Goal: Transaction & Acquisition: Book appointment/travel/reservation

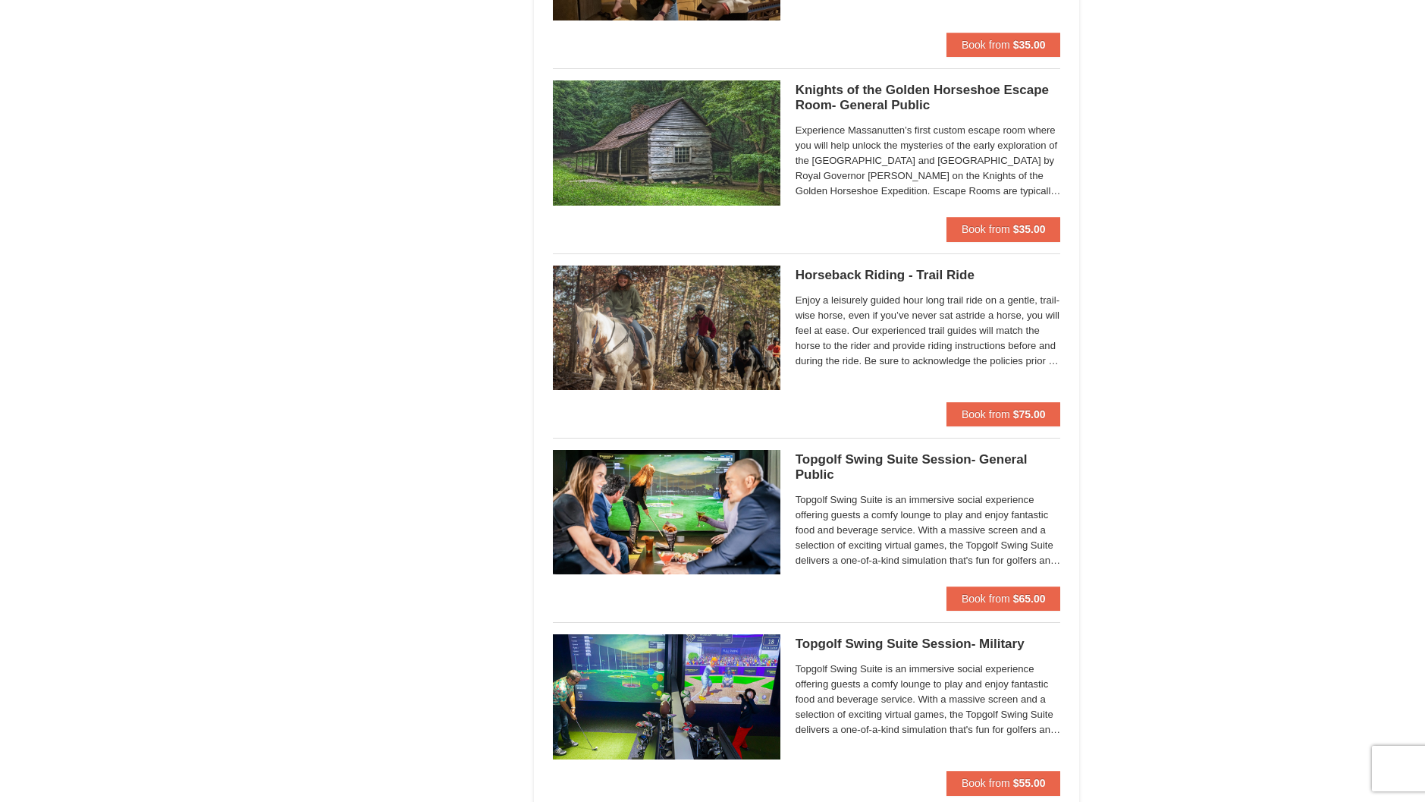
scroll to position [1593, 0]
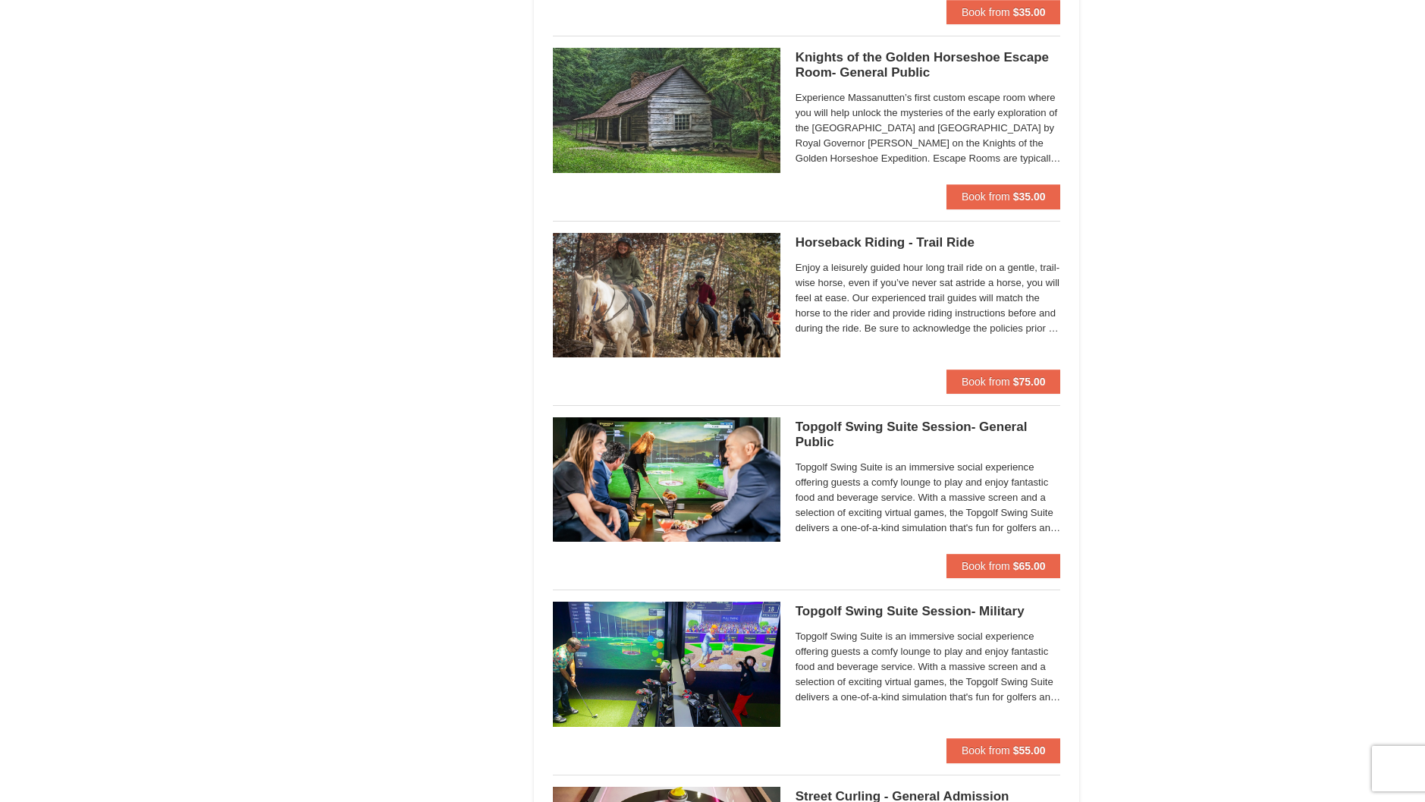
click at [723, 300] on img at bounding box center [667, 295] width 228 height 124
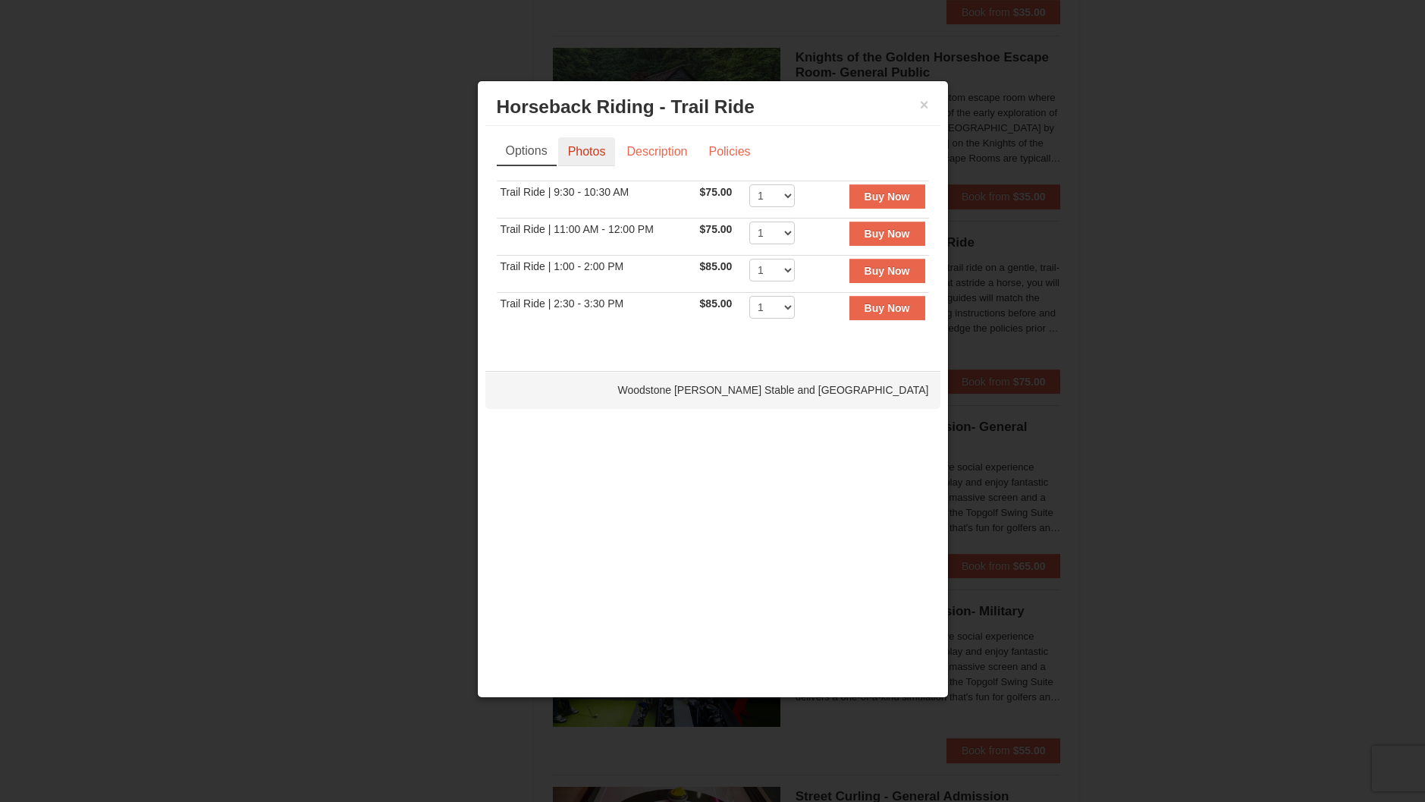
click at [584, 153] on link "Photos" at bounding box center [587, 151] width 58 height 29
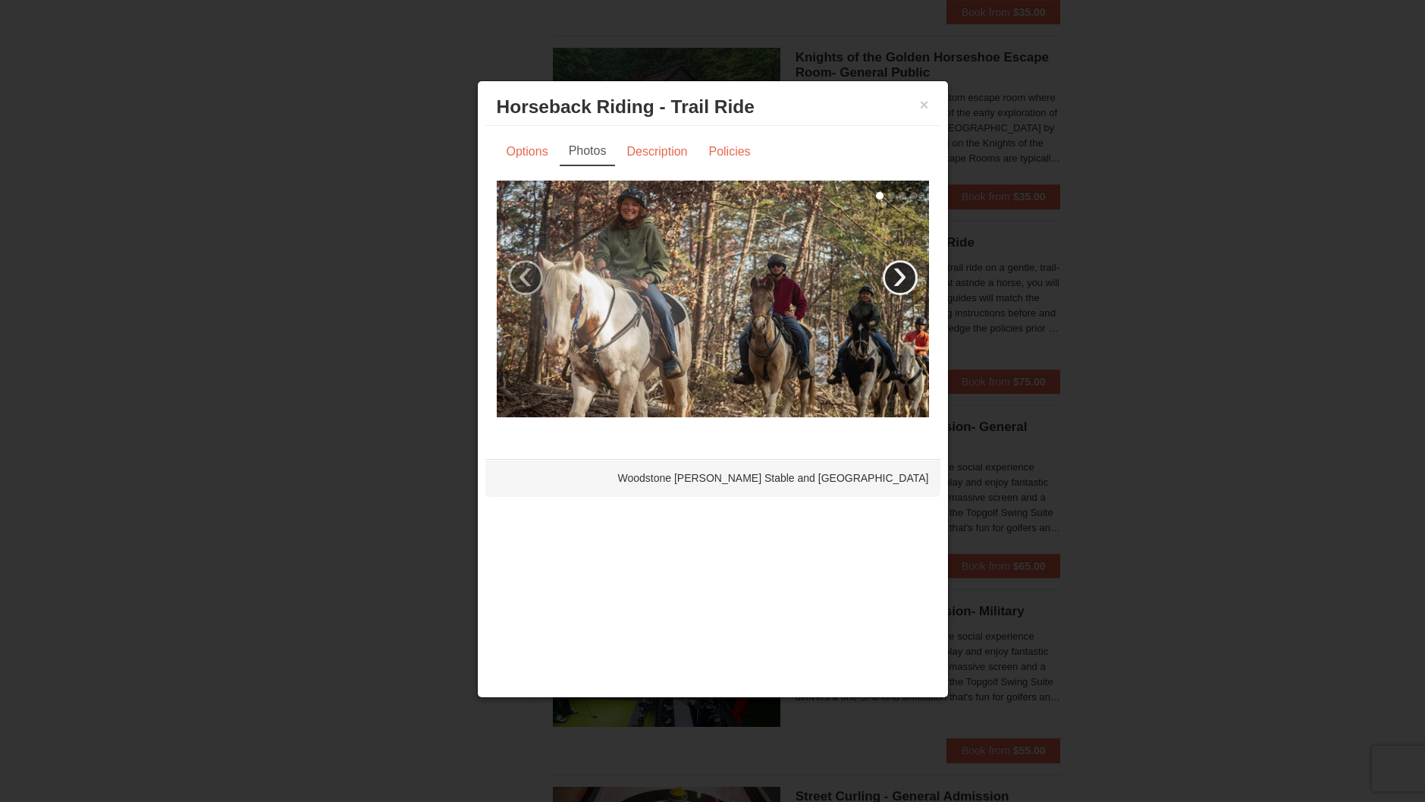
click at [902, 275] on link "›" at bounding box center [900, 277] width 35 height 35
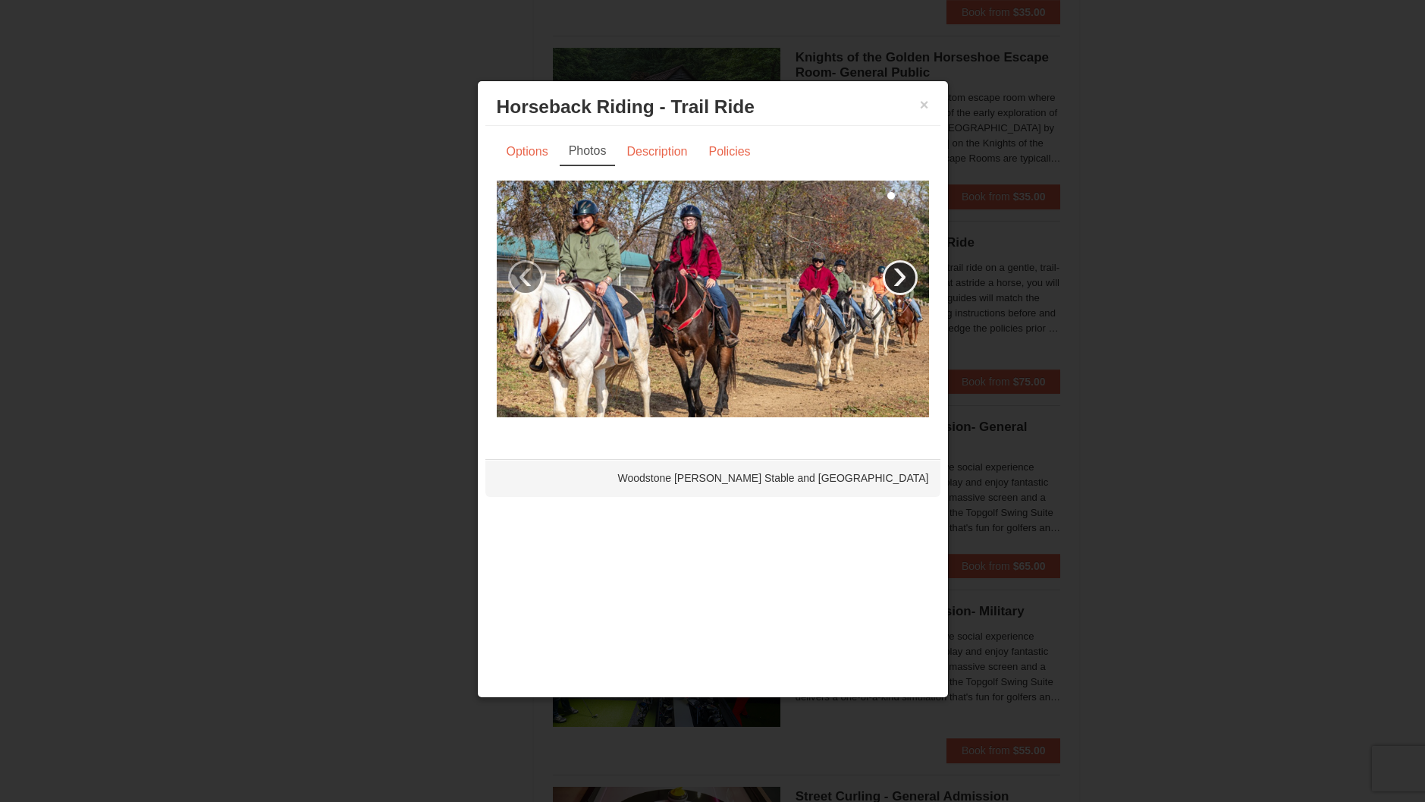
click at [897, 272] on link "›" at bounding box center [900, 277] width 35 height 35
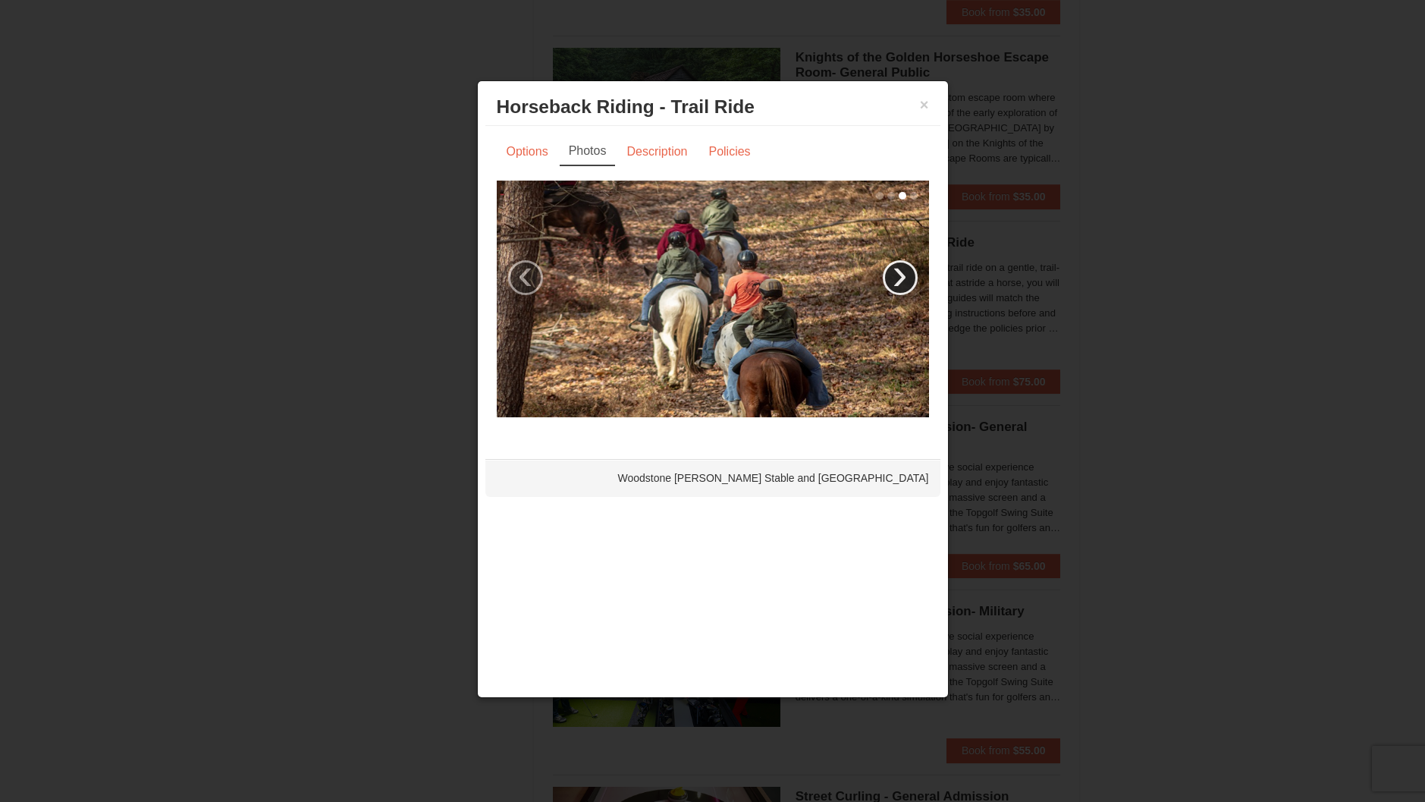
click at [897, 272] on link "›" at bounding box center [900, 277] width 35 height 35
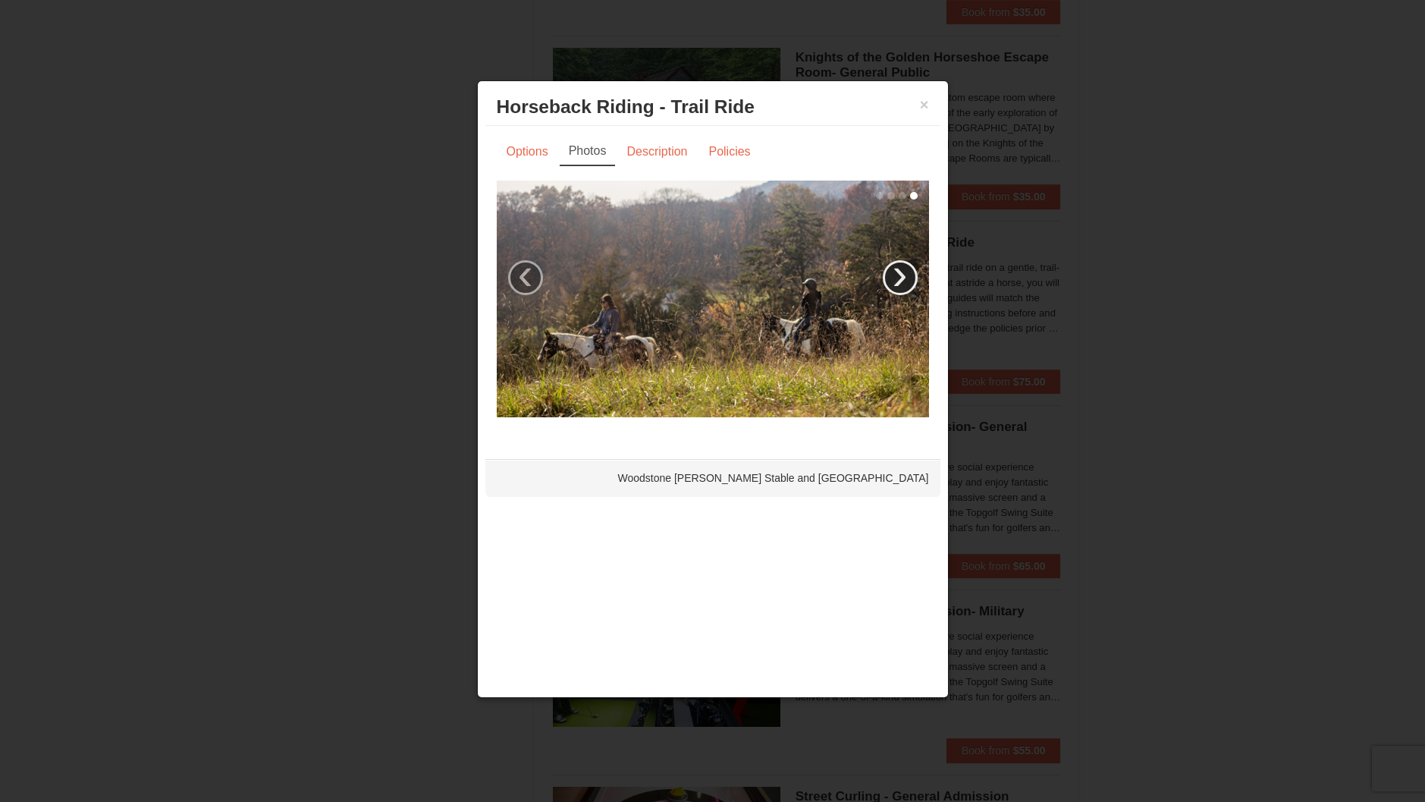
click at [897, 272] on link "›" at bounding box center [900, 277] width 35 height 35
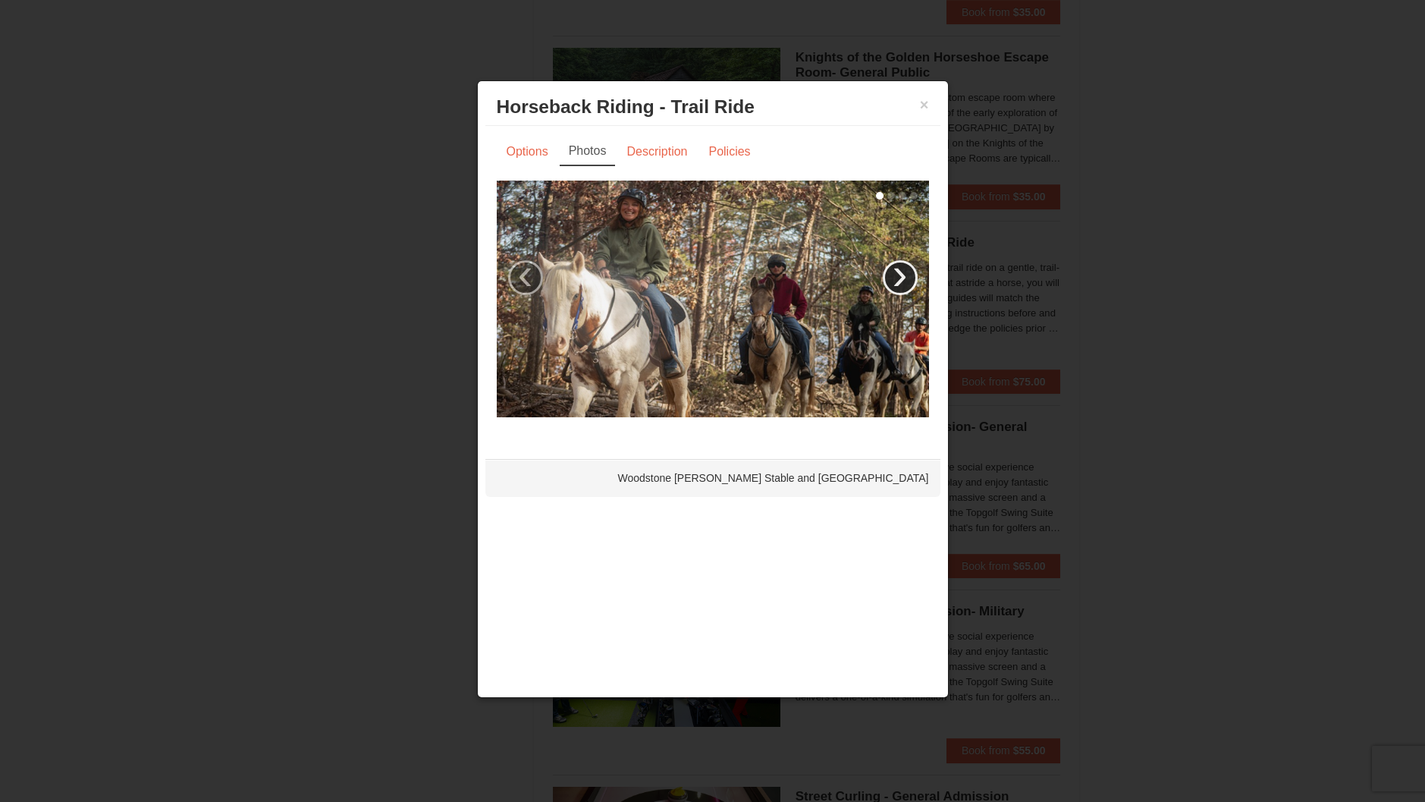
click at [897, 272] on link "›" at bounding box center [900, 277] width 35 height 35
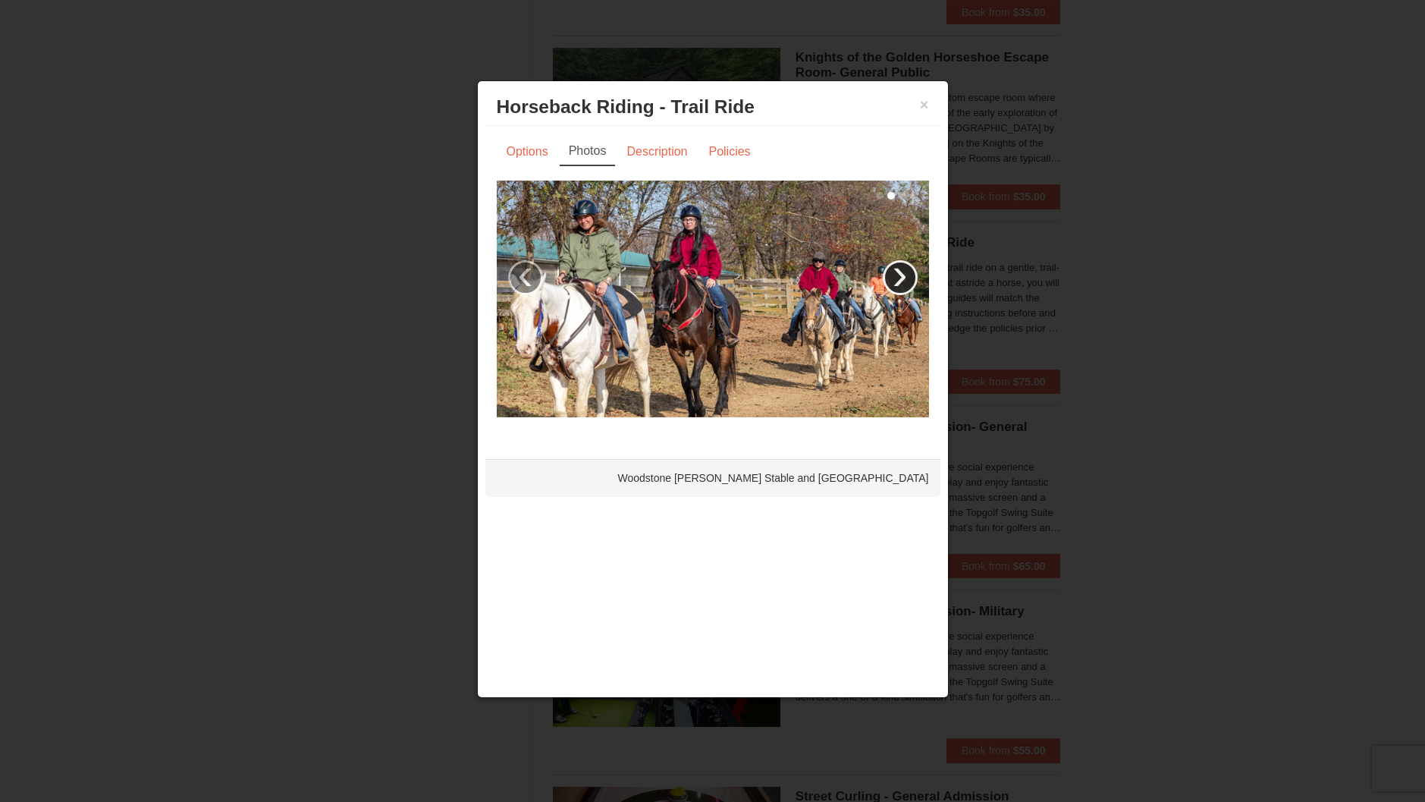
click at [897, 272] on link "›" at bounding box center [900, 277] width 35 height 35
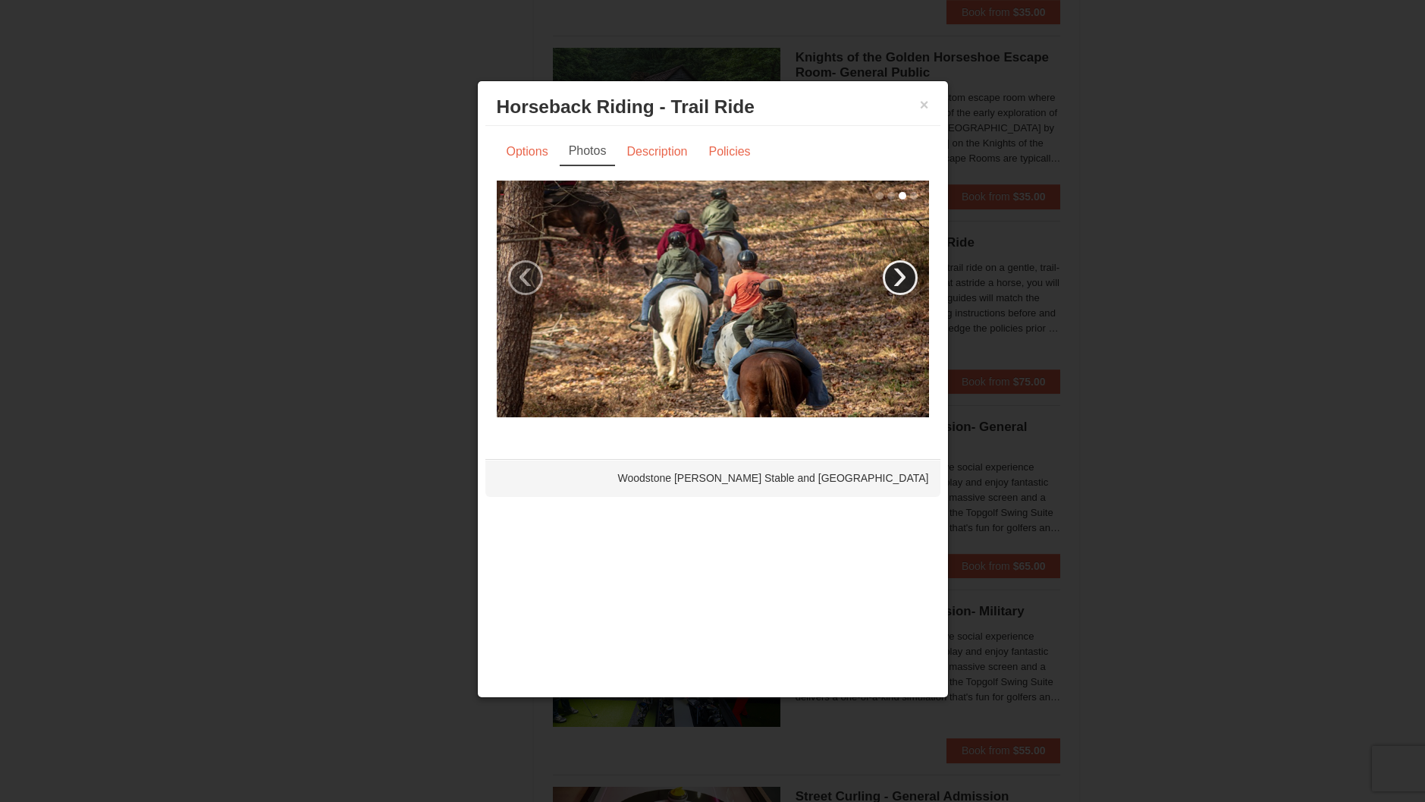
click at [897, 272] on link "›" at bounding box center [900, 277] width 35 height 35
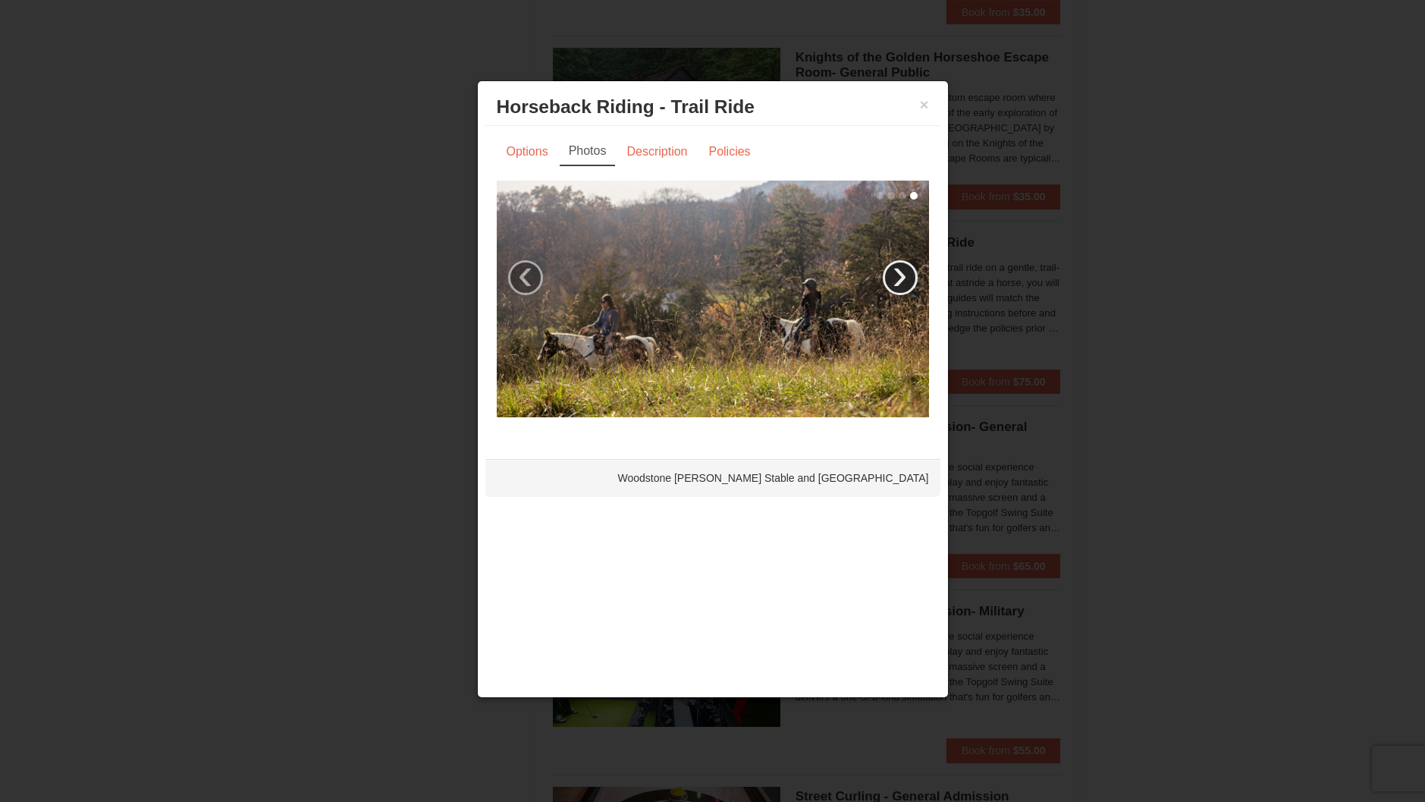
click at [897, 272] on link "›" at bounding box center [900, 277] width 35 height 35
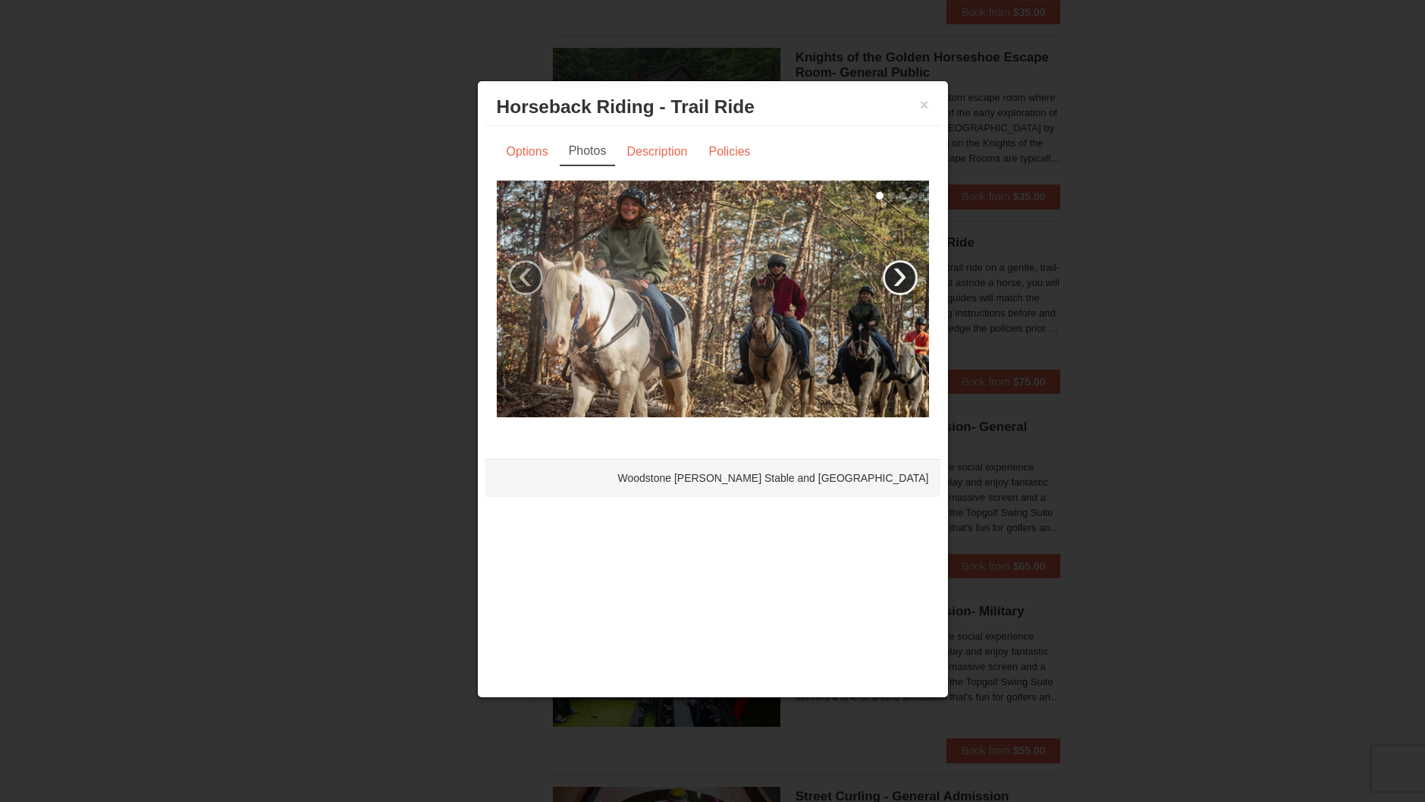
click at [897, 272] on link "›" at bounding box center [900, 277] width 35 height 35
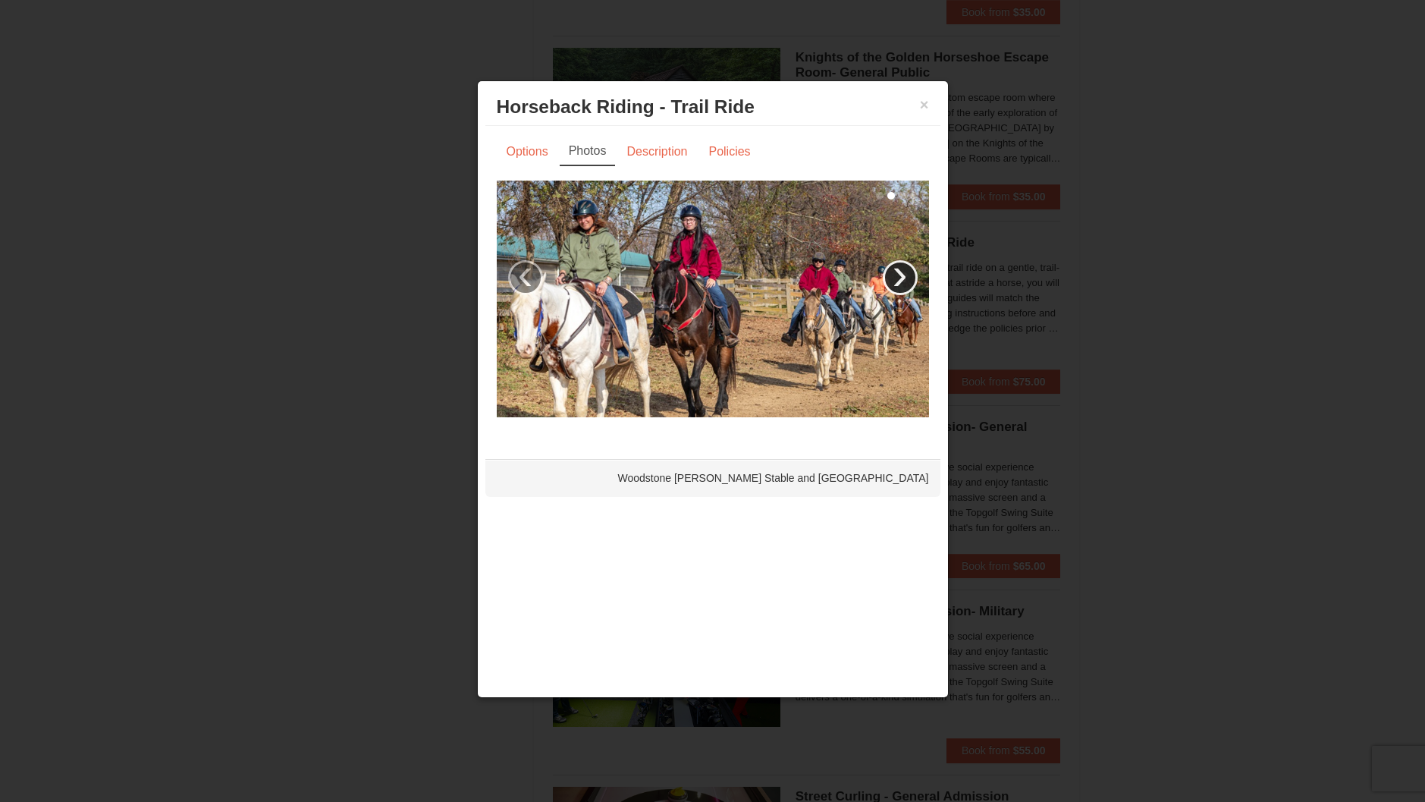
click at [897, 272] on link "›" at bounding box center [900, 277] width 35 height 35
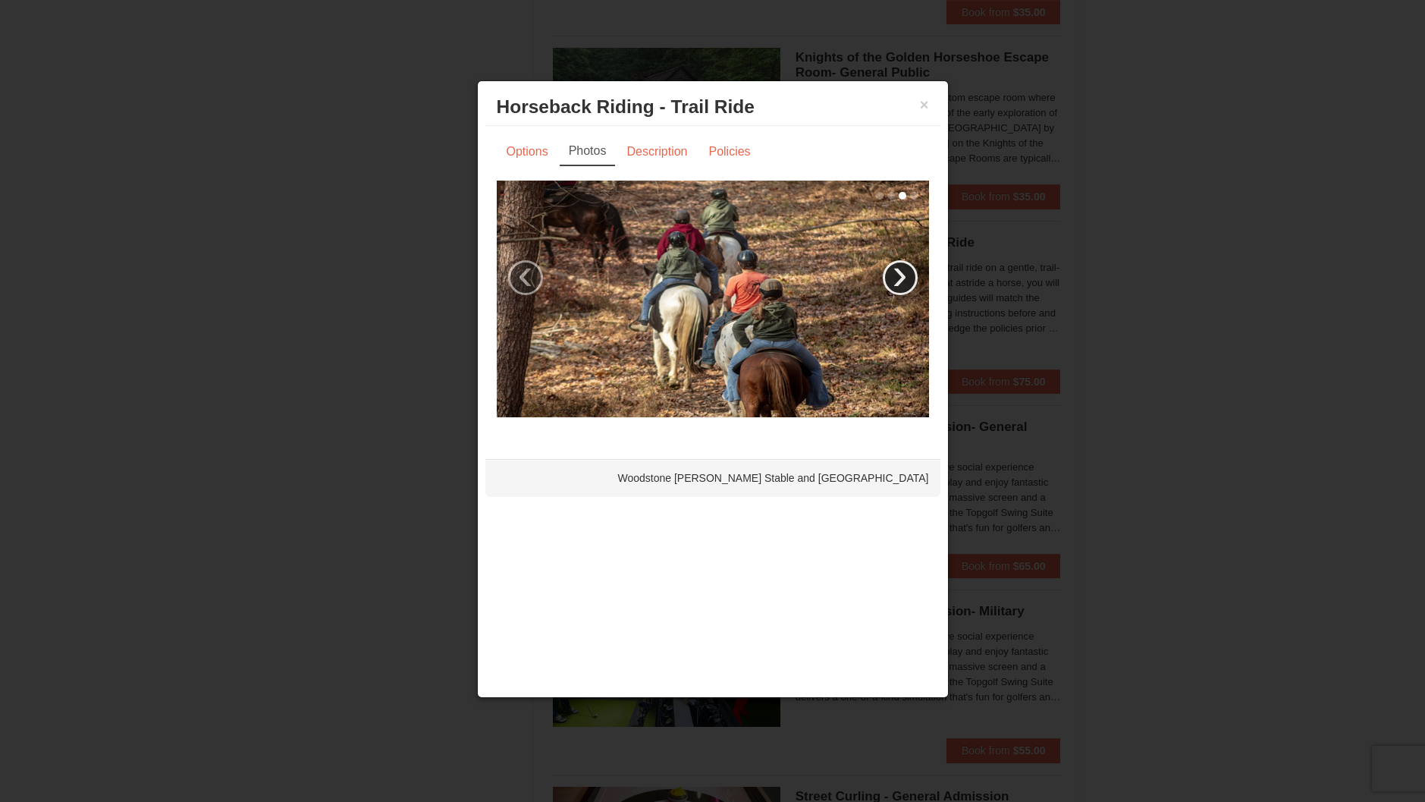
click at [897, 272] on link "›" at bounding box center [900, 277] width 35 height 35
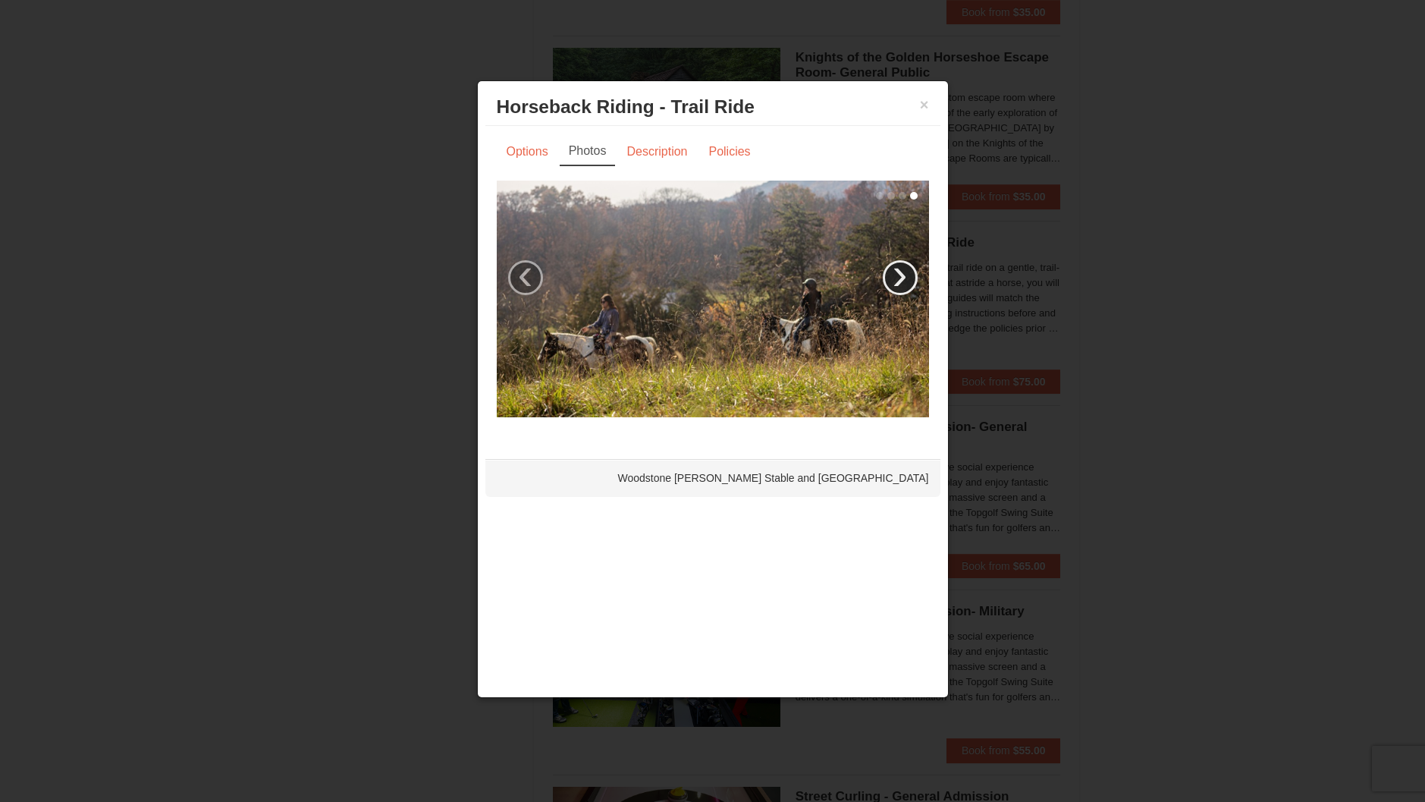
click at [897, 272] on link "›" at bounding box center [900, 277] width 35 height 35
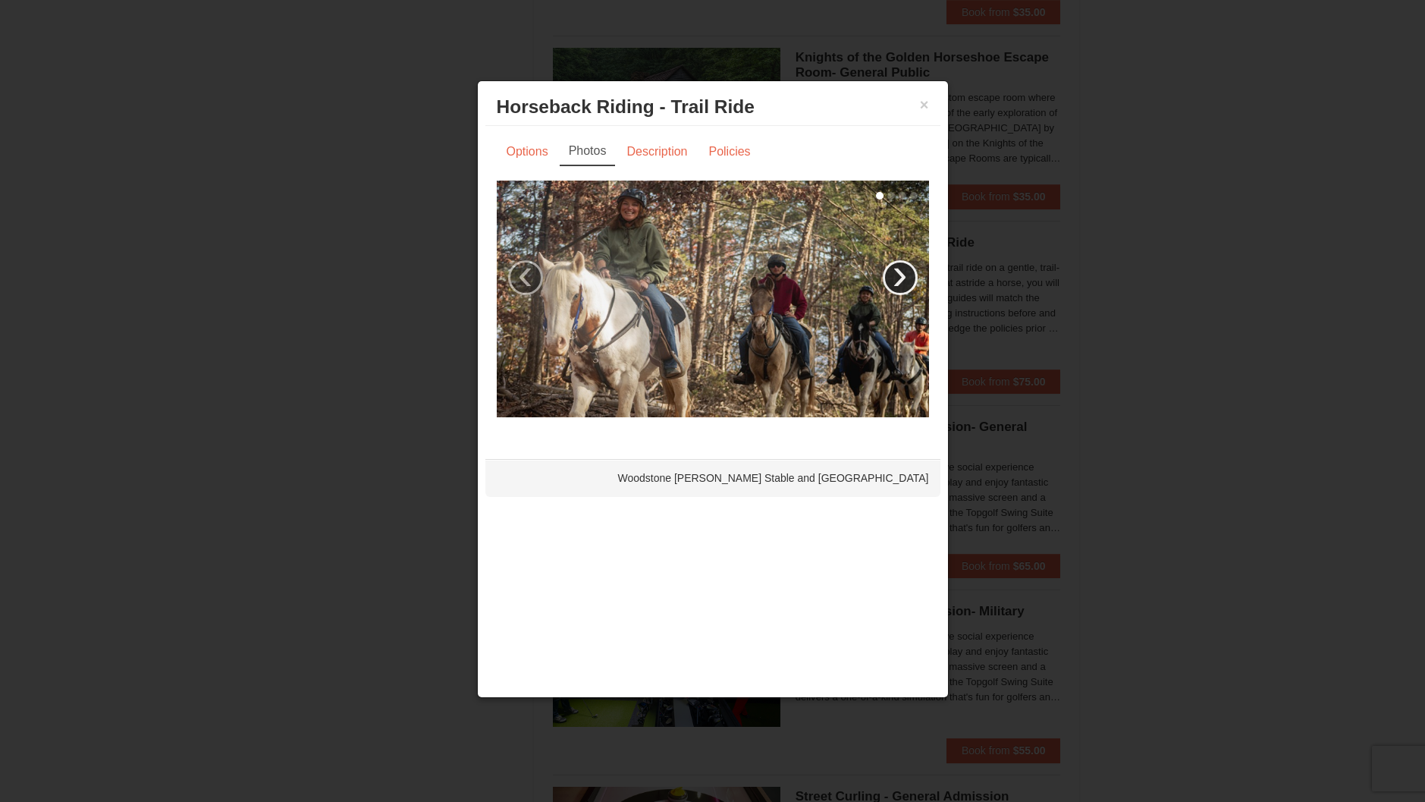
click at [897, 272] on link "›" at bounding box center [900, 277] width 35 height 35
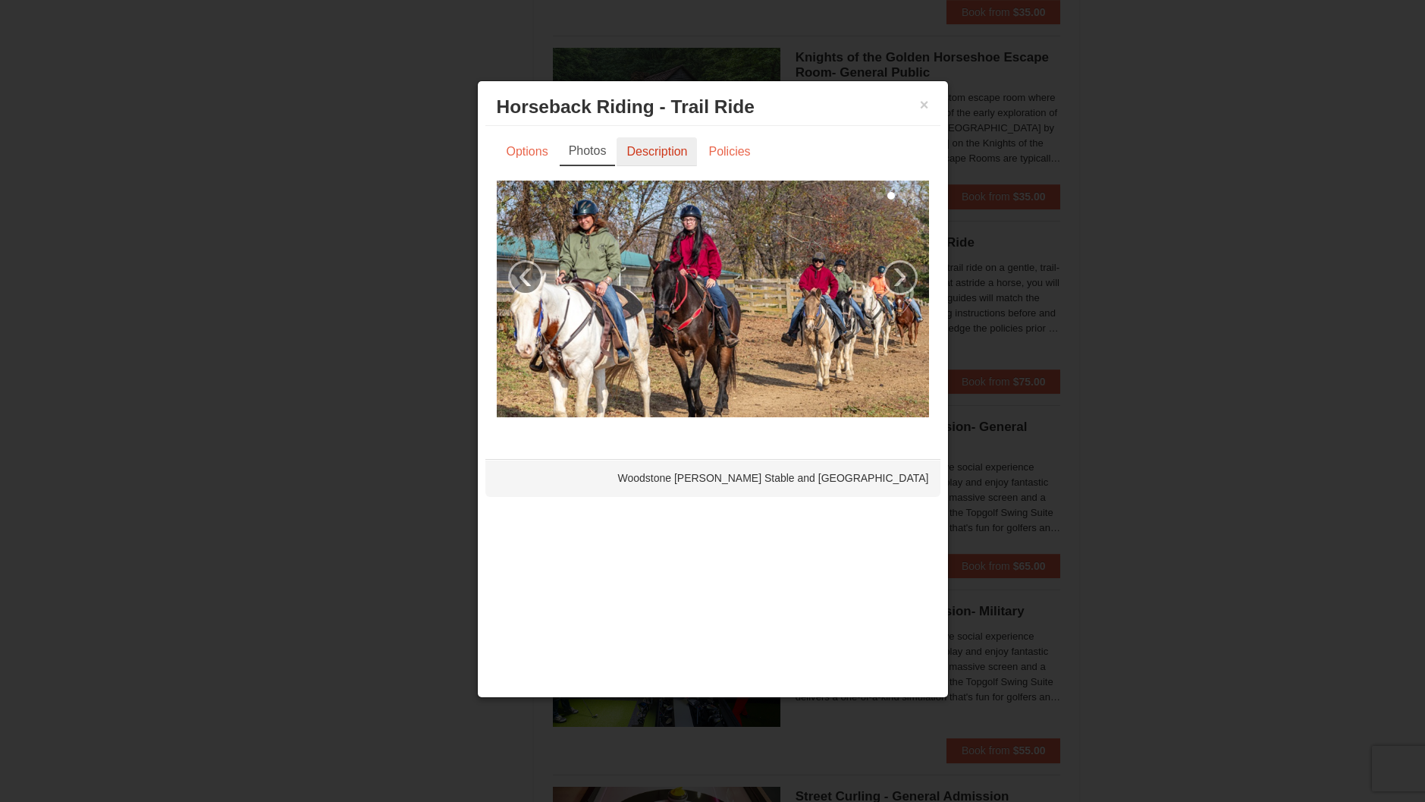
click at [630, 146] on link "Description" at bounding box center [657, 151] width 80 height 29
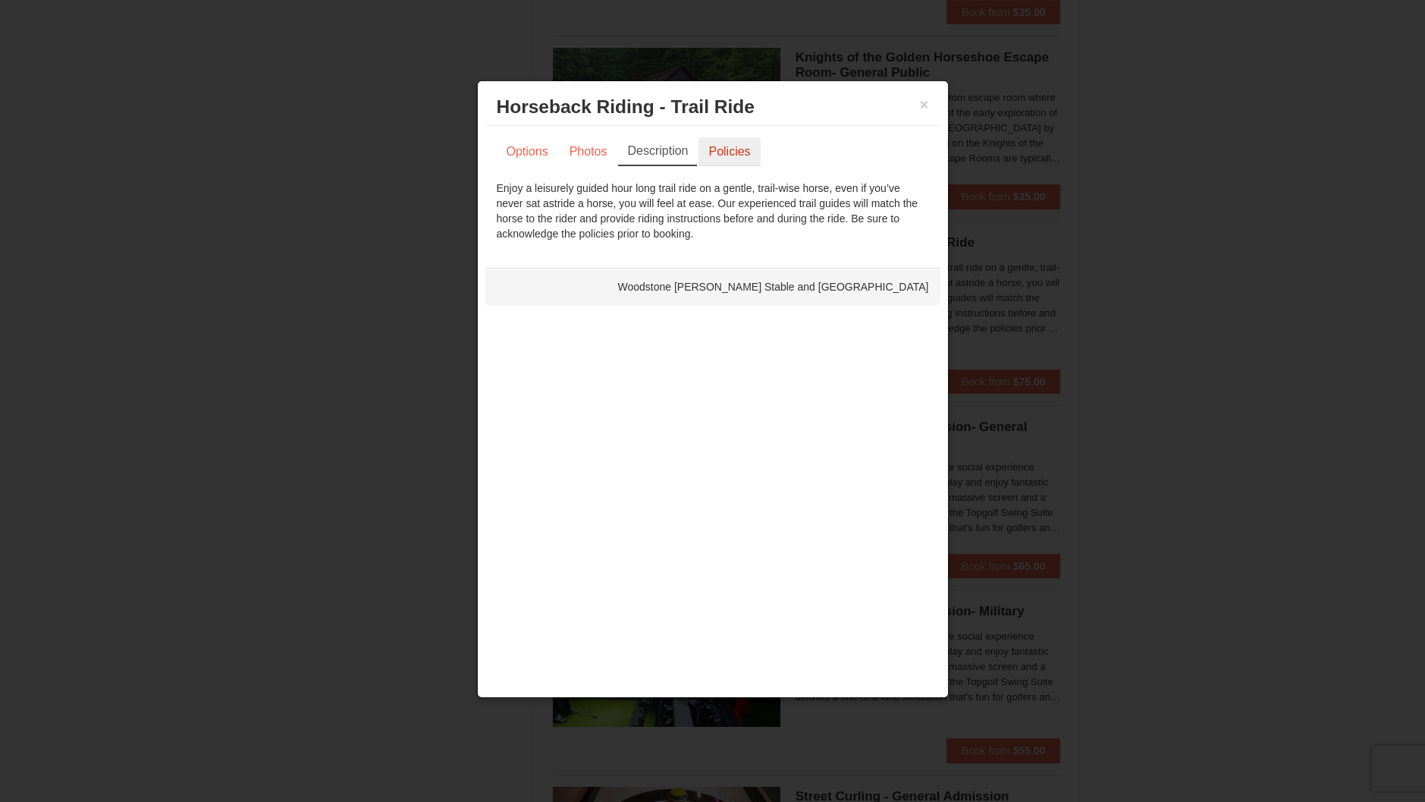
click at [727, 158] on link "Policies" at bounding box center [728, 151] width 61 height 29
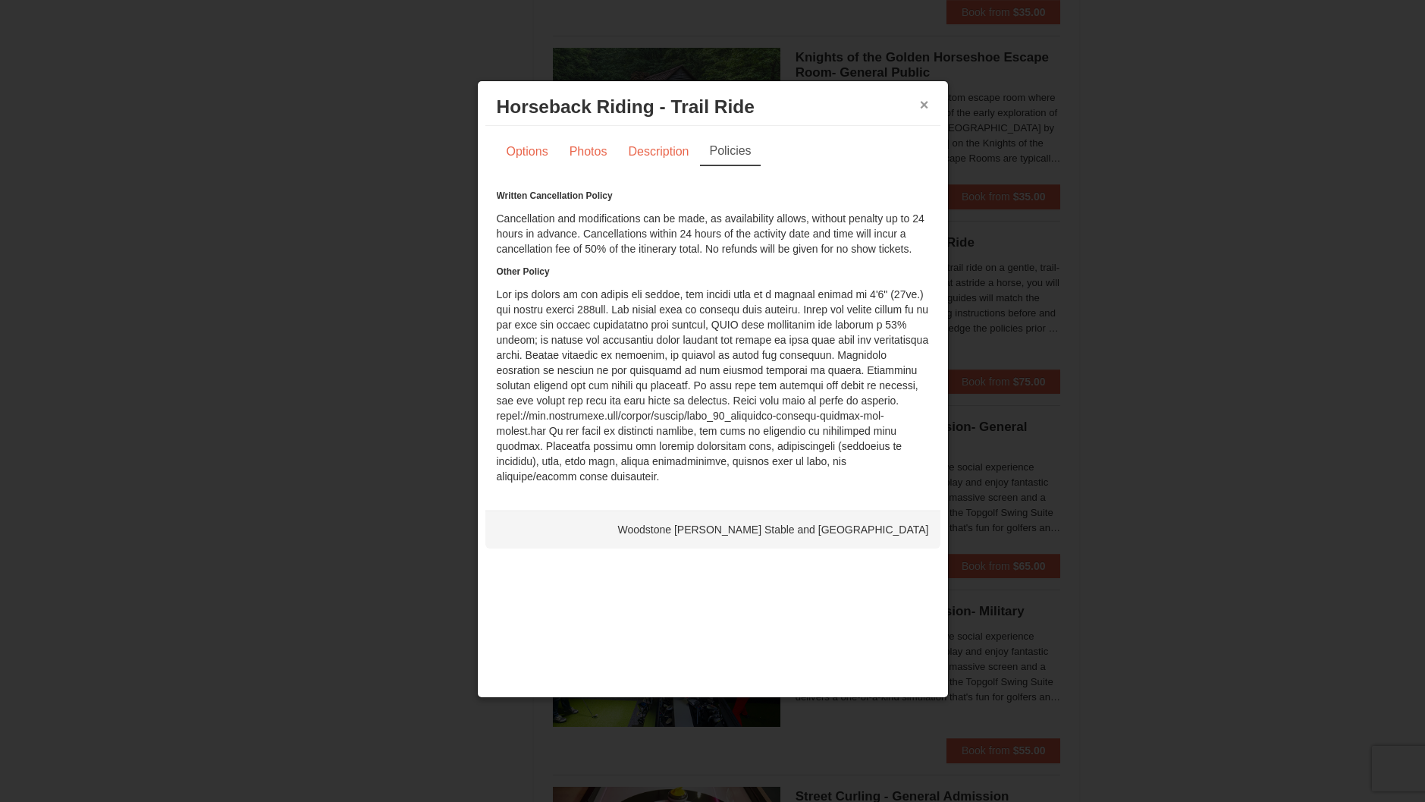
click at [924, 108] on button "×" at bounding box center [924, 104] width 9 height 15
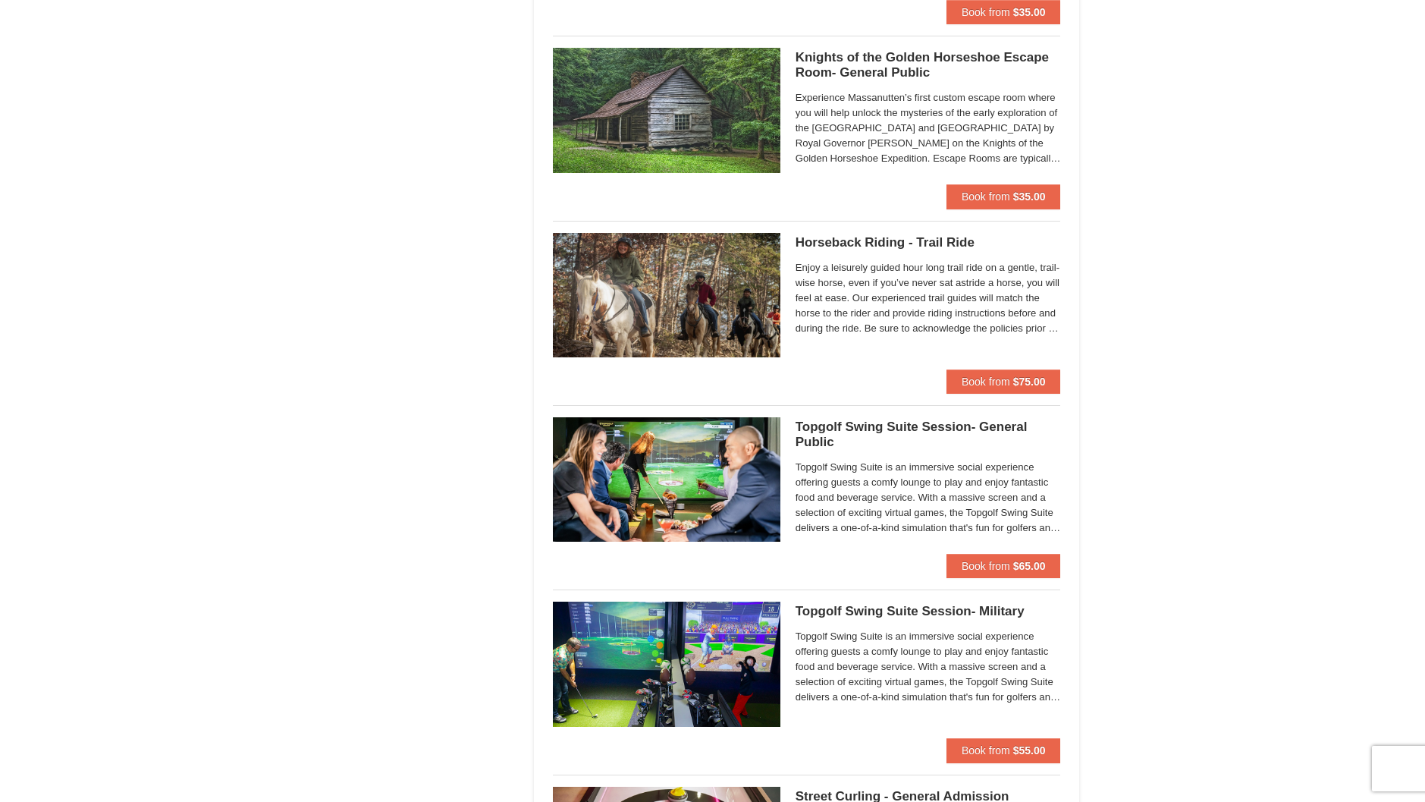
click at [682, 276] on img at bounding box center [667, 295] width 228 height 124
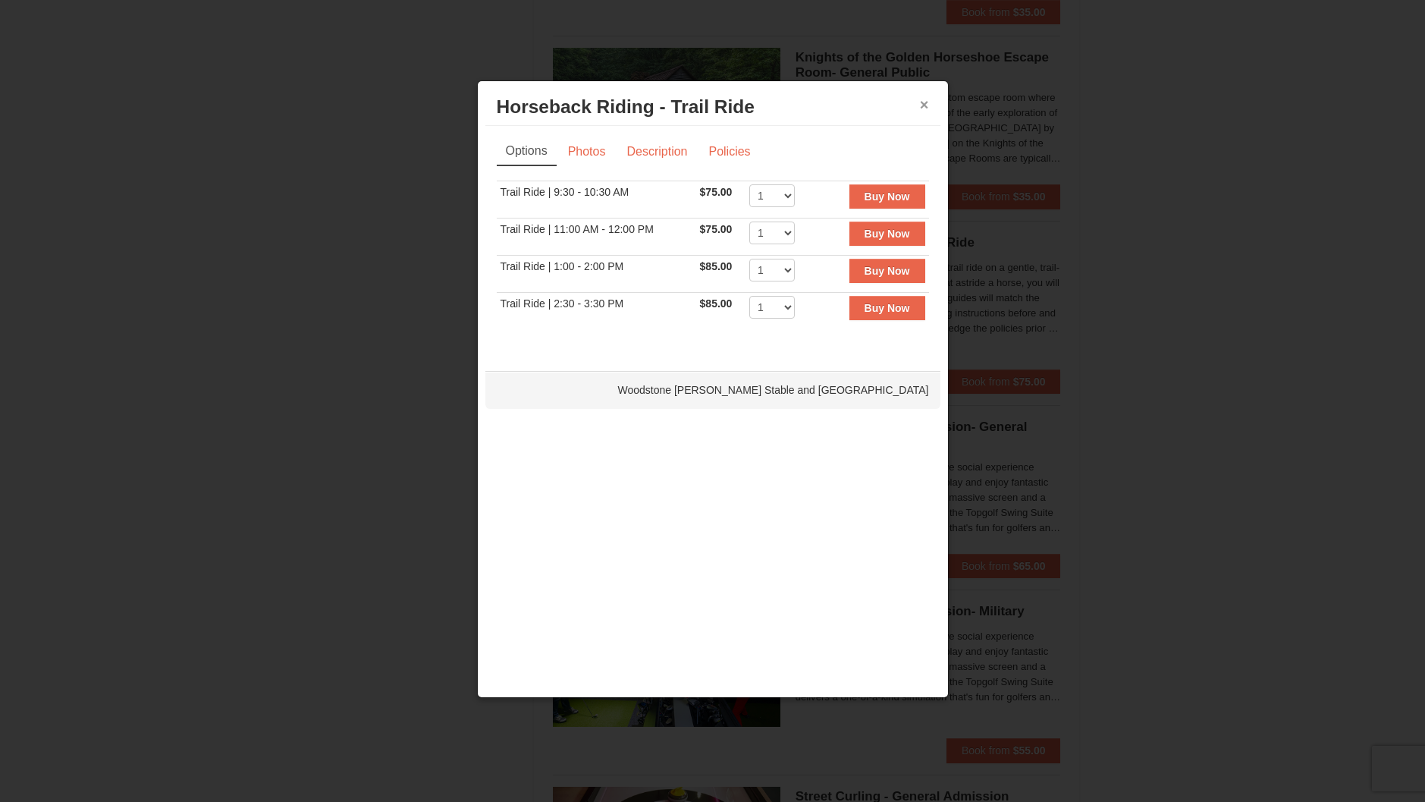
click at [923, 103] on button "×" at bounding box center [924, 104] width 9 height 15
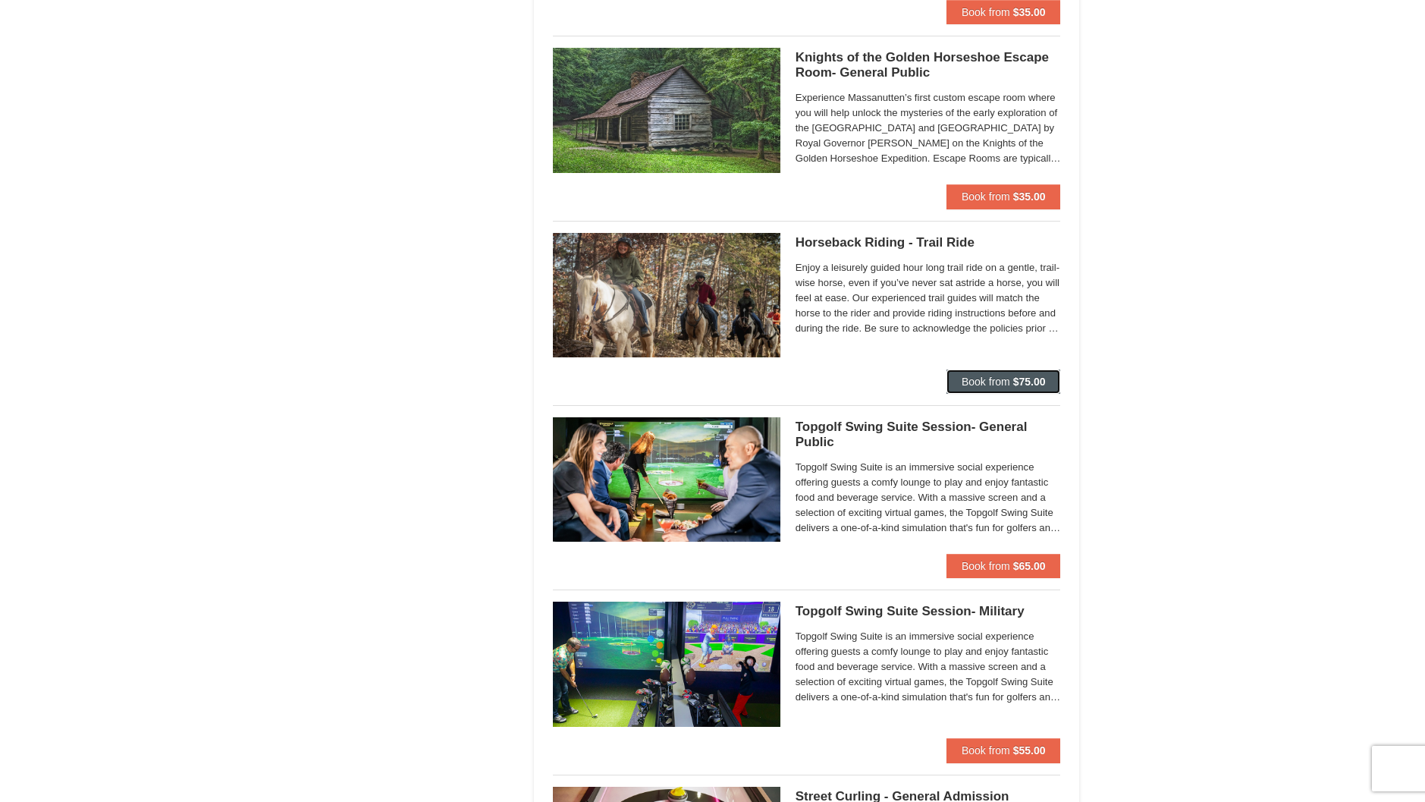
click at [1003, 375] on span "Book from" at bounding box center [986, 381] width 49 height 12
